Goal: Use online tool/utility

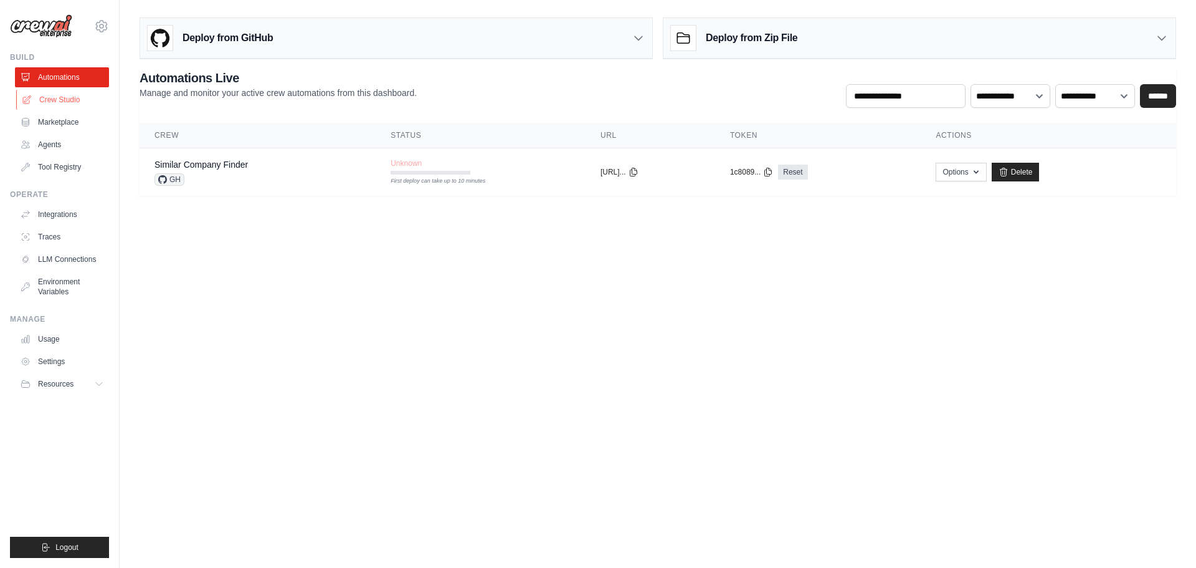
click at [57, 105] on link "Crew Studio" at bounding box center [63, 100] width 94 height 20
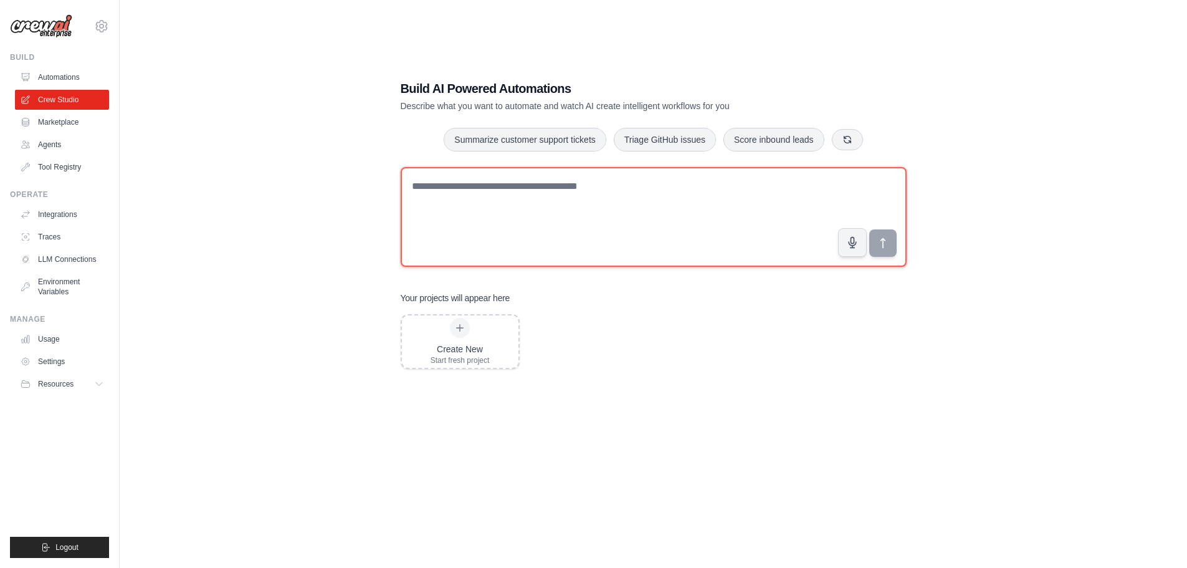
click at [569, 218] on textarea at bounding box center [654, 217] width 506 height 100
click at [508, 226] on textarea at bounding box center [654, 217] width 506 height 100
